Goal: Navigation & Orientation: Find specific page/section

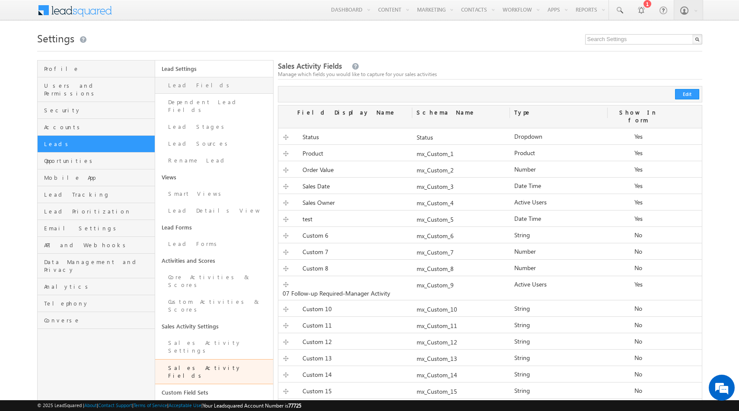
click at [188, 82] on link "Lead Fields" at bounding box center [214, 85] width 118 height 17
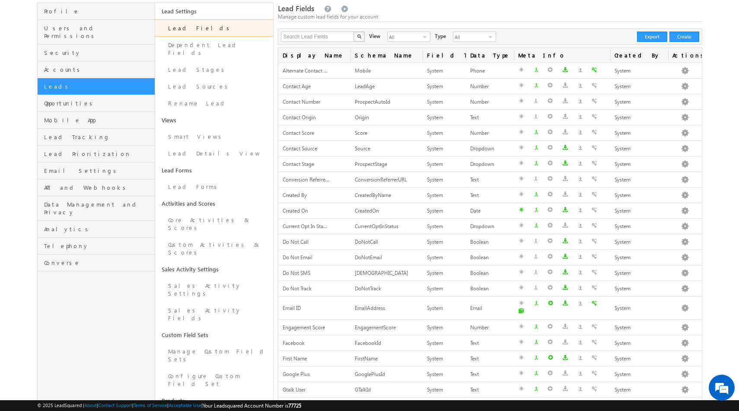
scroll to position [59, 0]
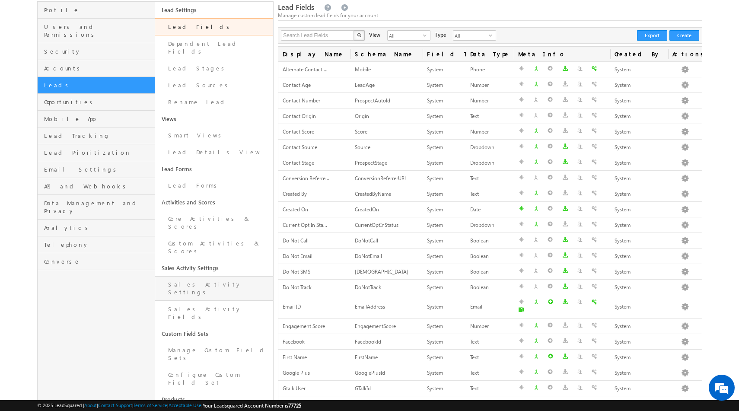
click at [204, 276] on link "Sales Activity Settings" at bounding box center [214, 288] width 118 height 25
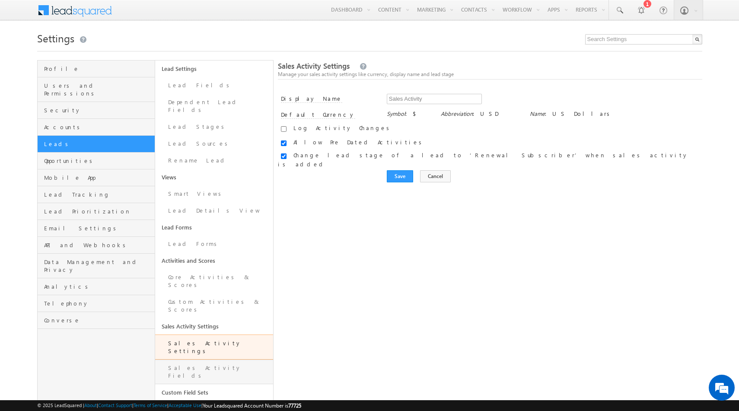
click at [201, 359] on link "Sales Activity Fields" at bounding box center [214, 371] width 118 height 25
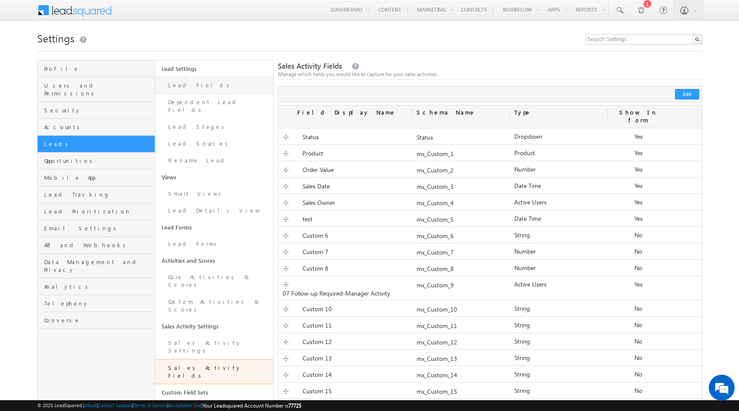
click at [179, 92] on link "Lead Fields" at bounding box center [214, 85] width 118 height 17
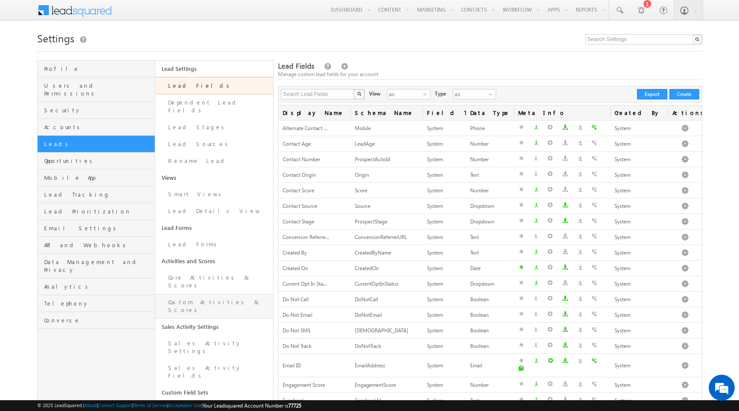
click at [191, 294] on link "Custom Activities & Scores" at bounding box center [214, 306] width 118 height 25
